Goal: Check status: Check status

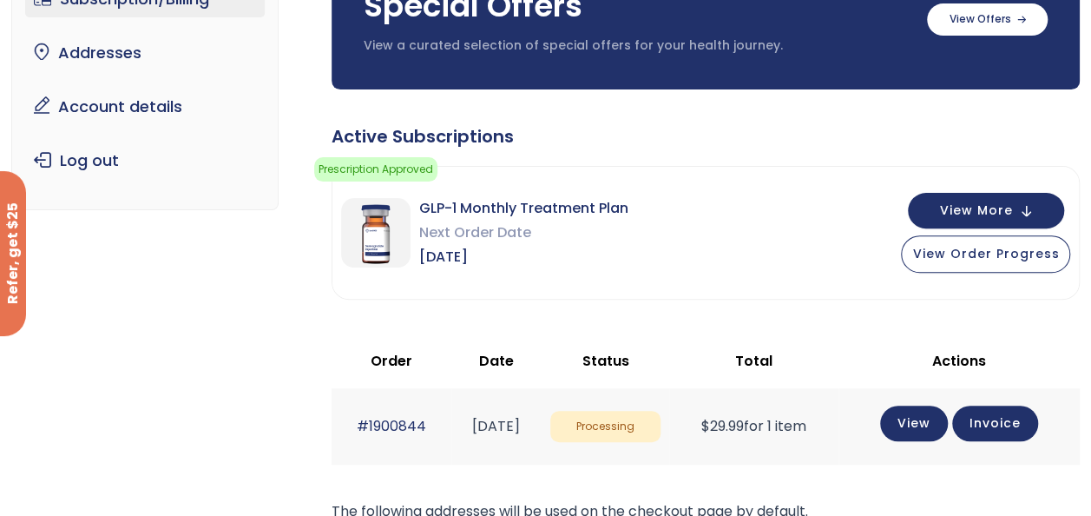
scroll to position [260, 0]
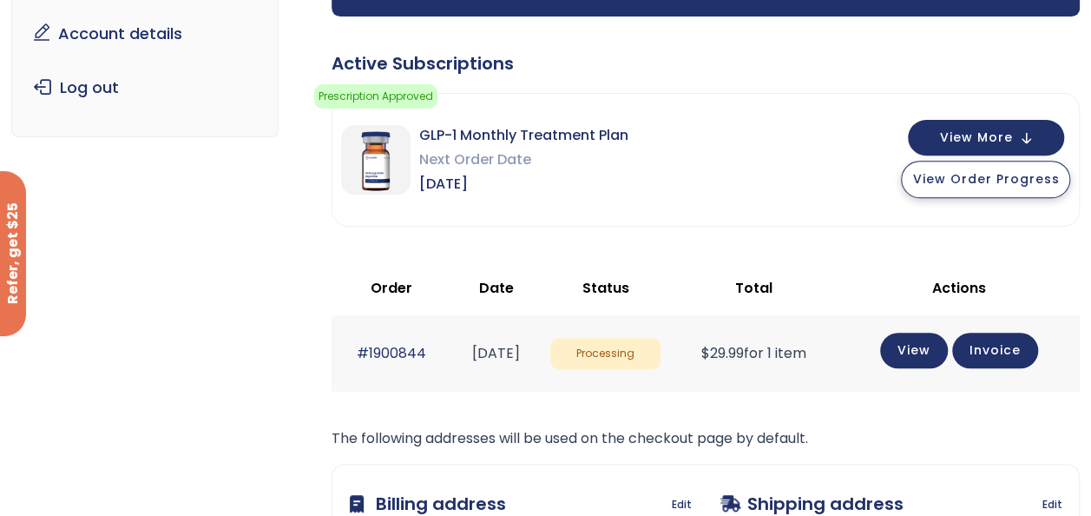
click at [1007, 178] on span "View Order Progress" at bounding box center [985, 178] width 147 height 17
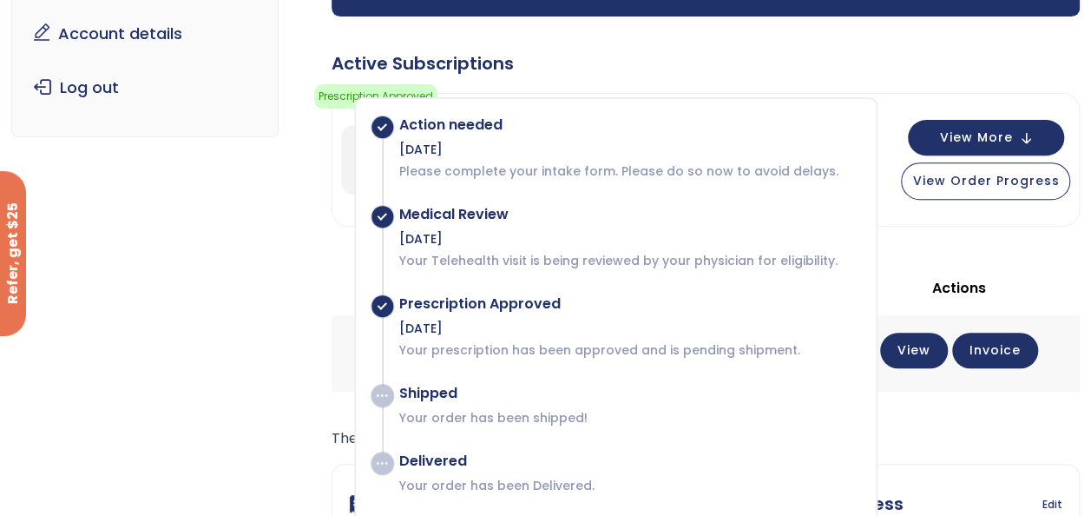
click at [214, 194] on div "Subscription/Billing bmiRewards Addresses Account details Submit a Review Log o…" at bounding box center [545, 293] width 1069 height 902
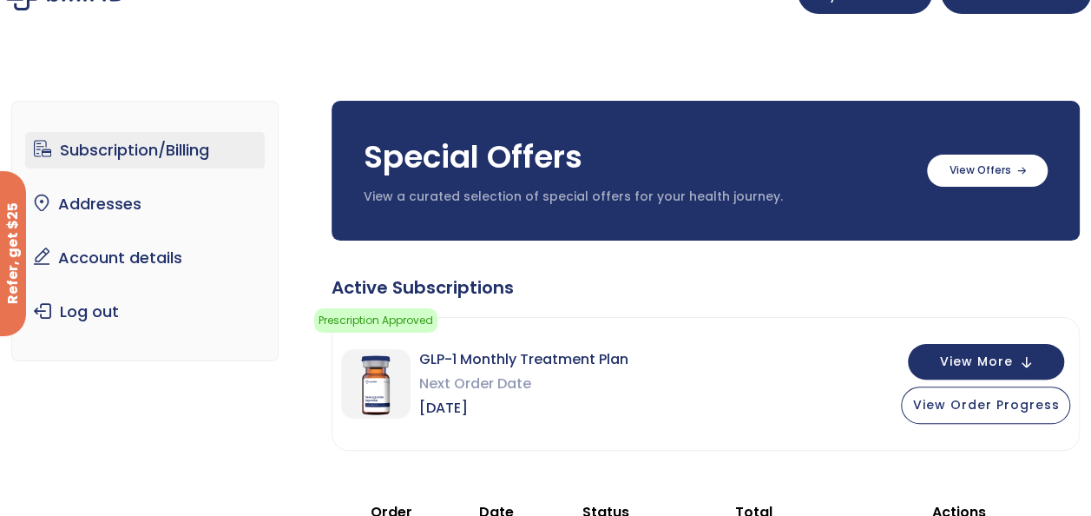
scroll to position [0, 0]
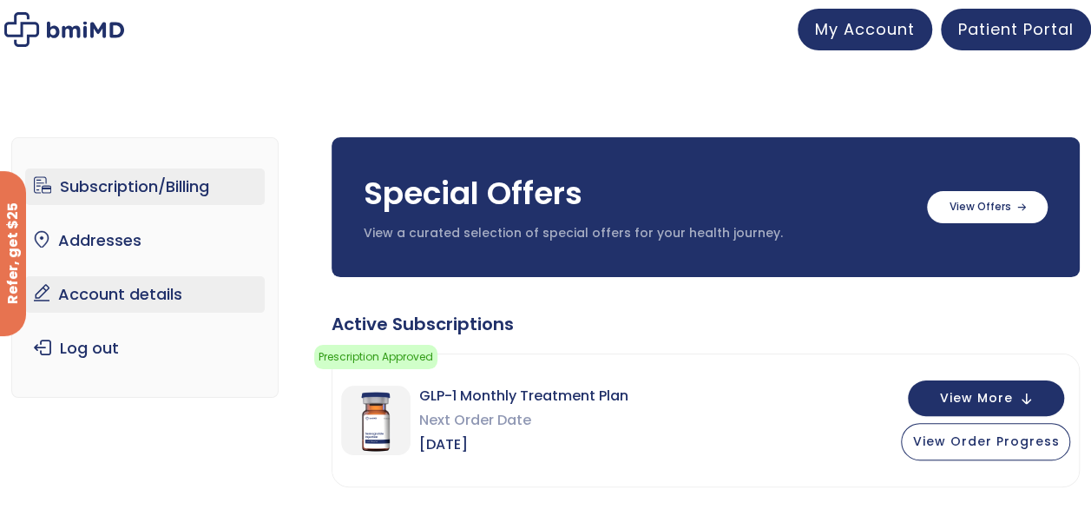
click at [119, 289] on link "Account details" at bounding box center [145, 294] width 240 height 36
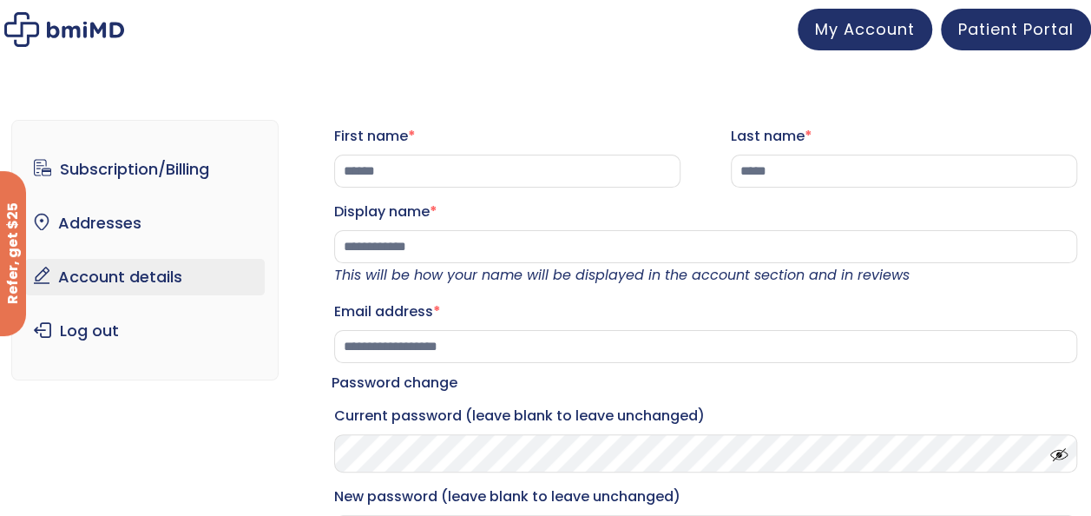
click at [23, 24] on img at bounding box center [64, 29] width 120 height 35
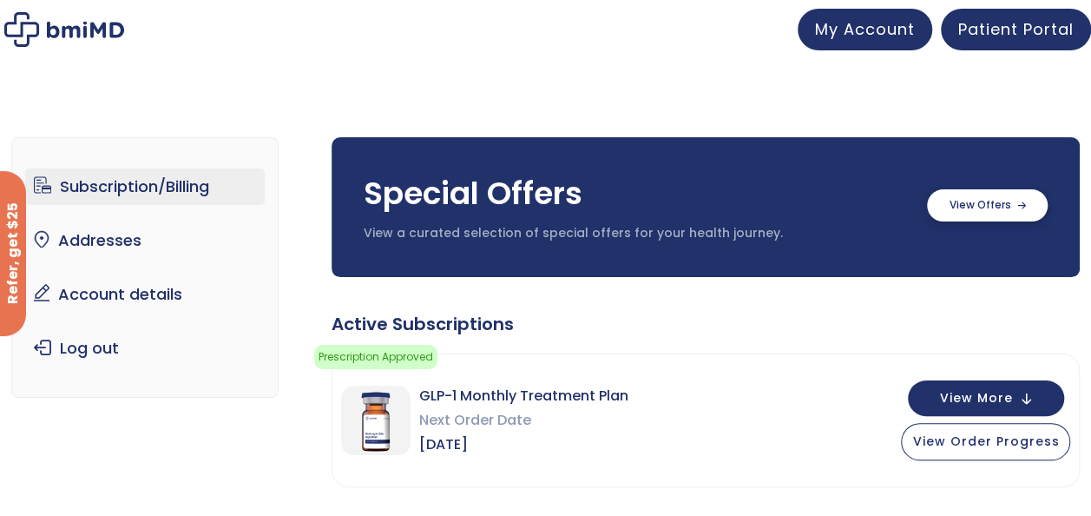
click at [998, 194] on label at bounding box center [987, 205] width 121 height 32
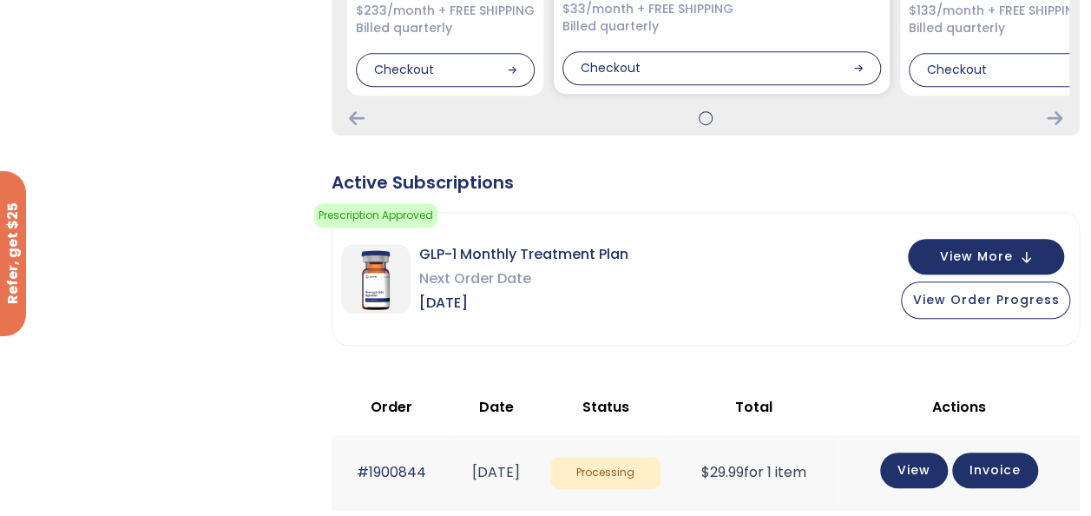
scroll to position [521, 0]
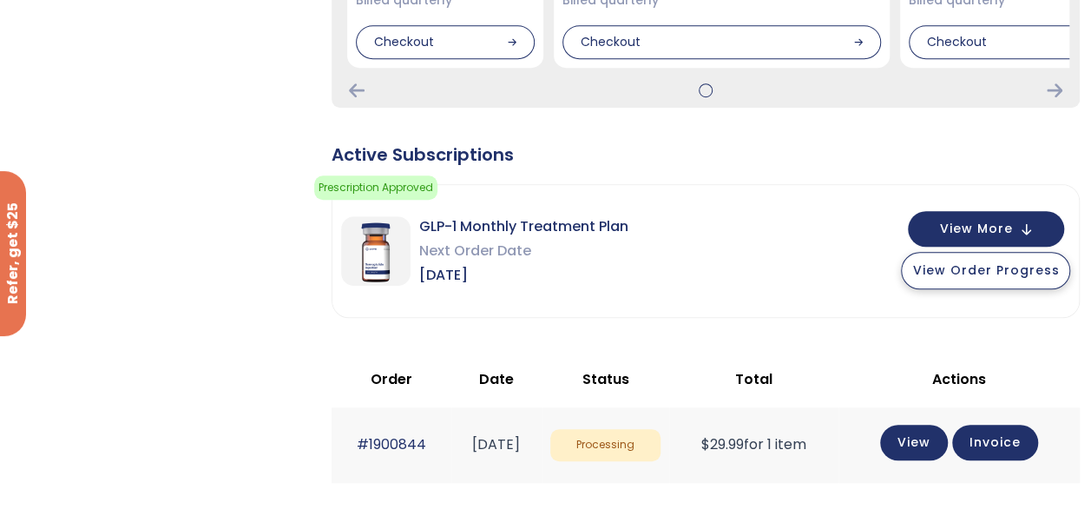
click at [1007, 270] on span "View Order Progress" at bounding box center [985, 269] width 147 height 17
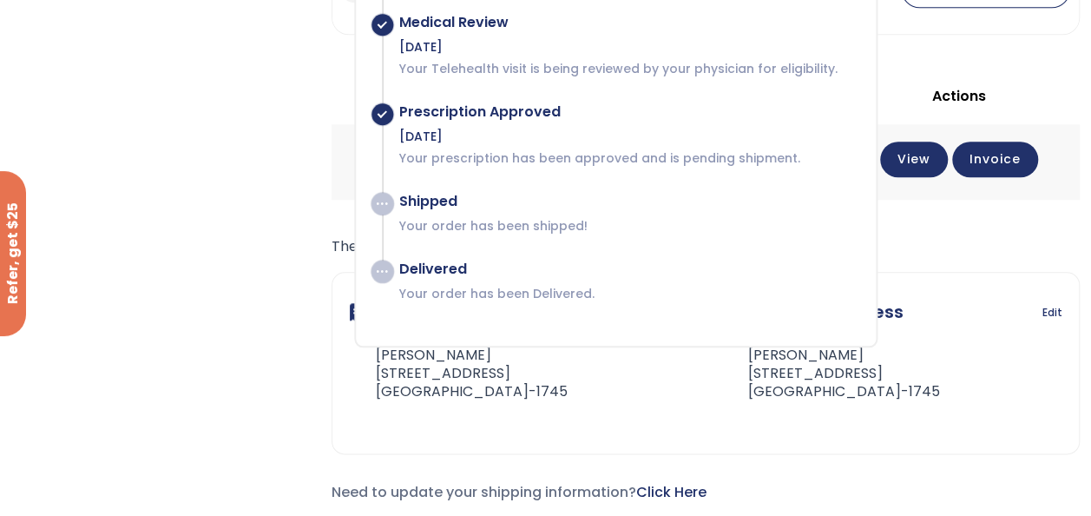
scroll to position [694, 0]
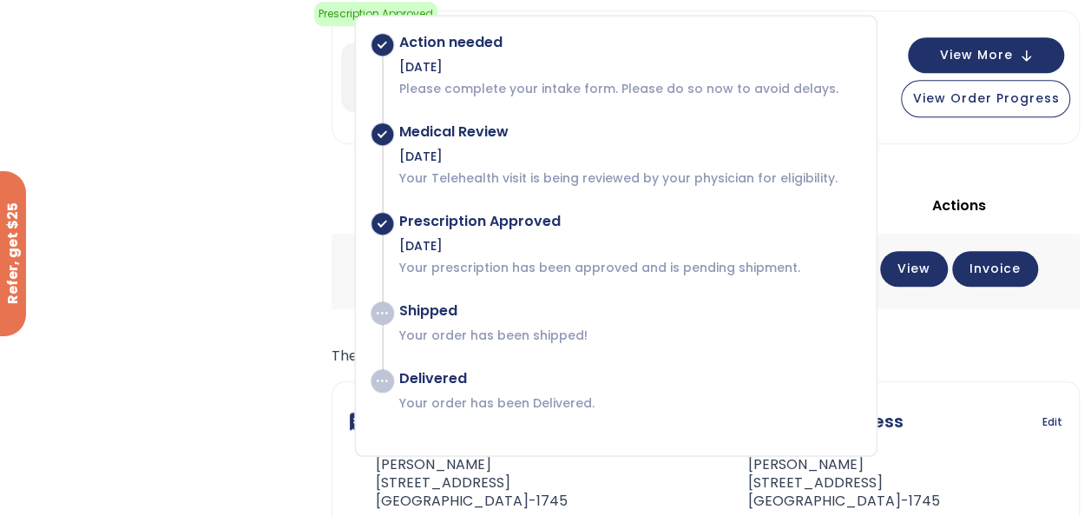
click at [549, 82] on p "Please complete your intake form. Please do so now to avoid delays." at bounding box center [629, 88] width 460 height 17
click at [641, 84] on p "Please complete your intake form. Please do so now to avoid delays." at bounding box center [629, 88] width 460 height 17
click at [1023, 155] on div "Active Subscriptions Prescription Approved Your prescription has been approved …" at bounding box center [706, 291] width 748 height 645
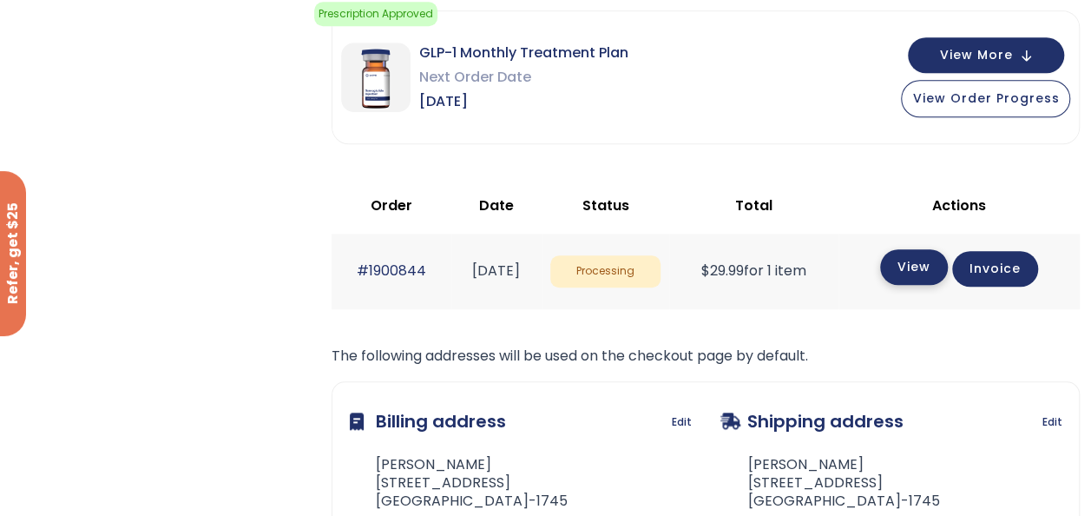
click at [928, 271] on link "View" at bounding box center [914, 267] width 68 height 36
